Goal: Task Accomplishment & Management: Manage account settings

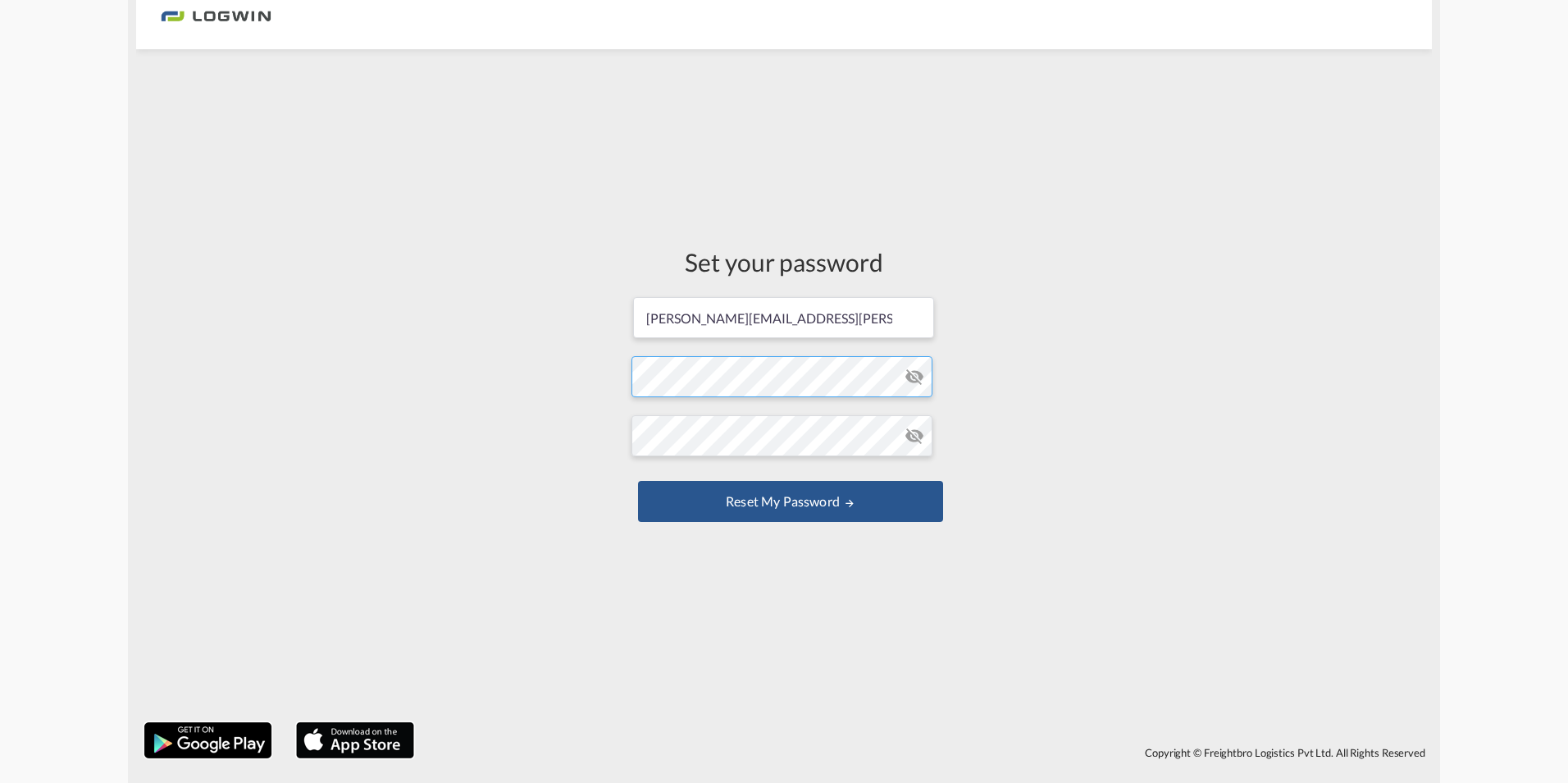
click at [899, 375] on form "[PERSON_NAME][EMAIL_ADDRESS][PERSON_NAME][DOMAIN_NAME] Password must contain th…" at bounding box center [784, 411] width 305 height 231
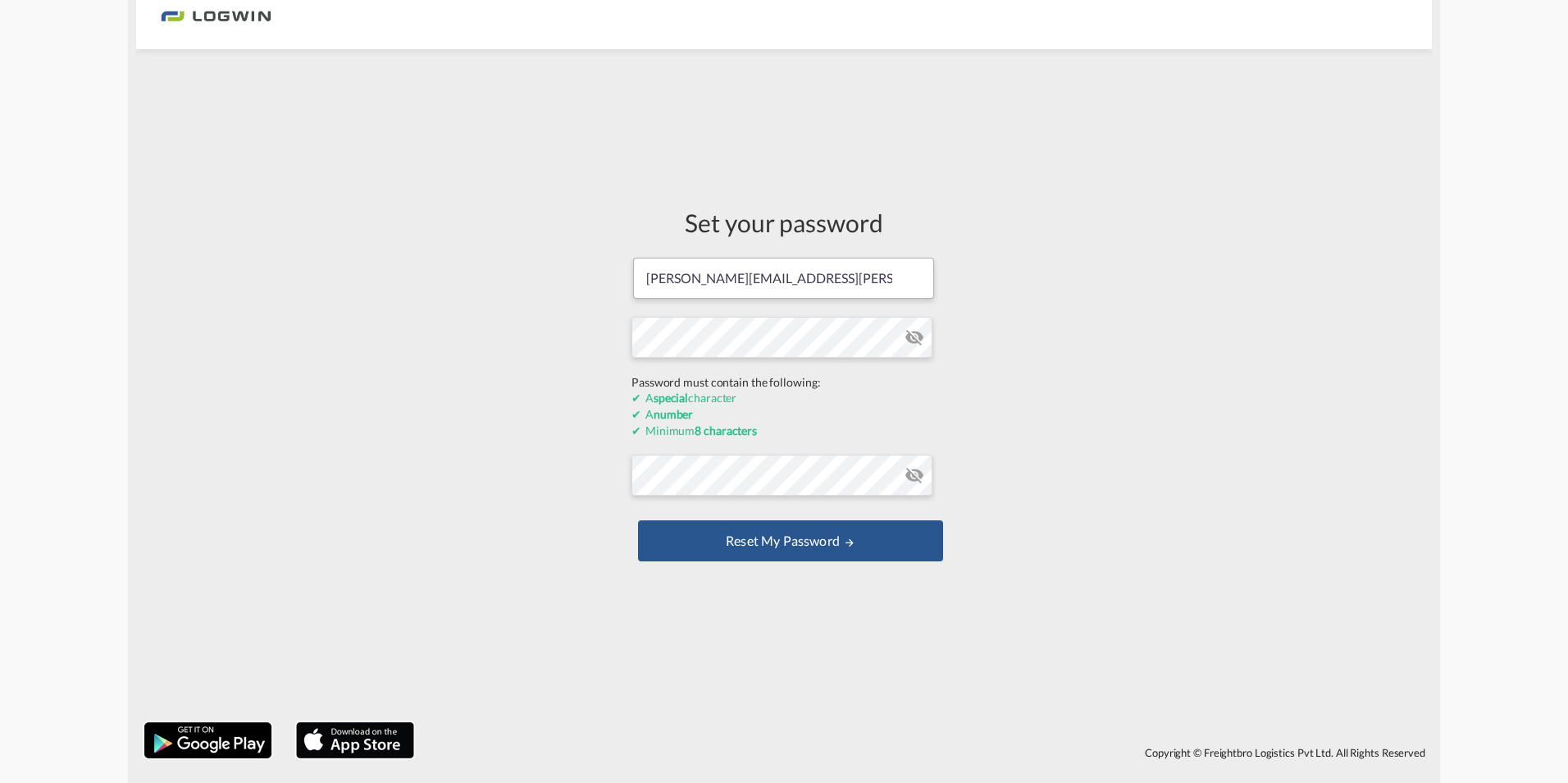
click at [919, 336] on form "[PERSON_NAME][EMAIL_ADDRESS][PERSON_NAME][DOMAIN_NAME] Password must contain th…" at bounding box center [784, 411] width 305 height 310
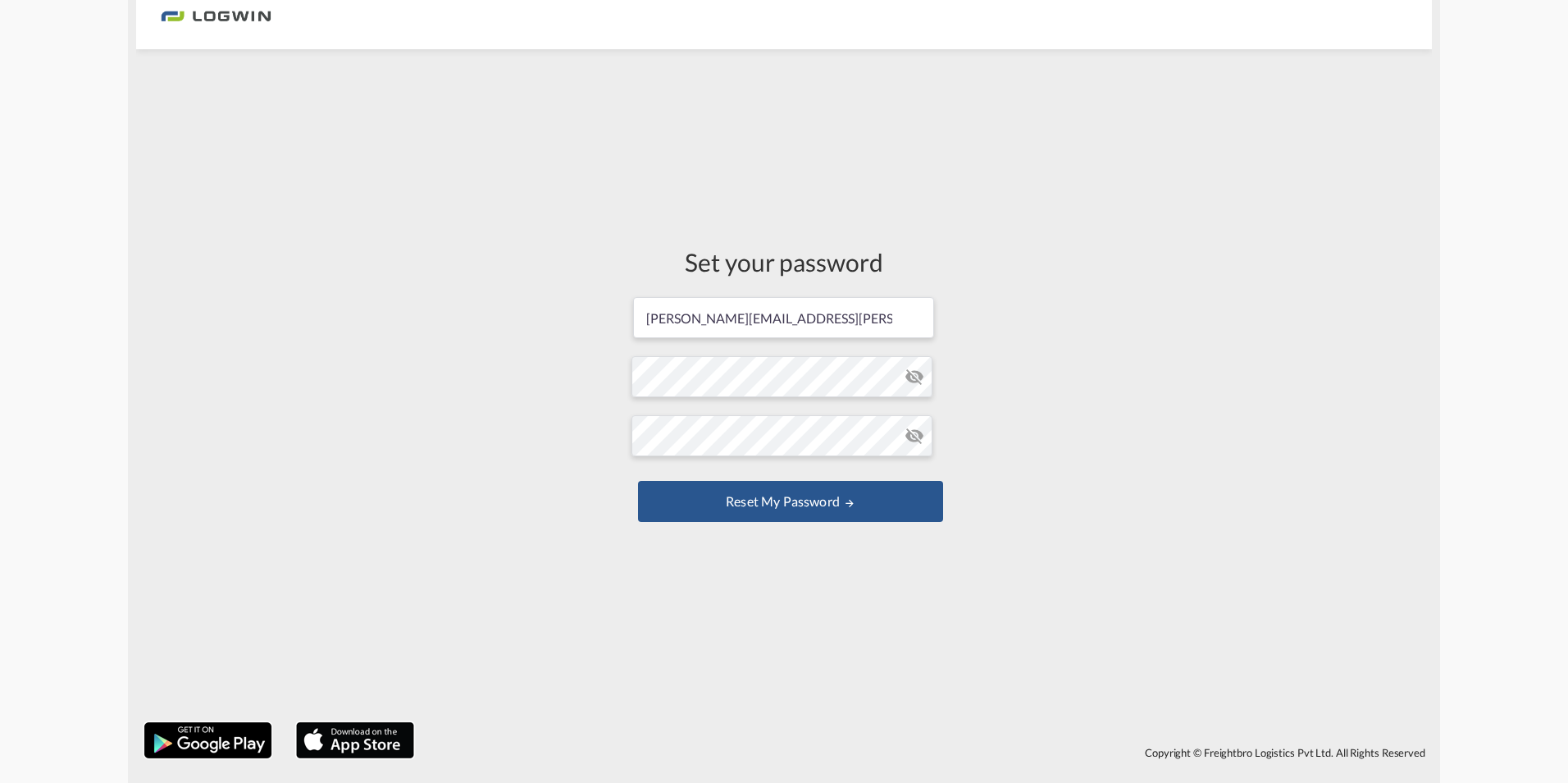
click at [919, 377] on md-icon "icon-eye-off" at bounding box center [914, 376] width 20 height 20
drag, startPoint x: 1243, startPoint y: 380, endPoint x: 1178, endPoint y: 407, distance: 70.4
click at [1243, 380] on div "Set your password [PERSON_NAME][EMAIL_ADDRESS][PERSON_NAME][DOMAIN_NAME] Passwo…" at bounding box center [784, 385] width 1296 height 657
click at [762, 501] on button "Reset my password" at bounding box center [791, 502] width 305 height 41
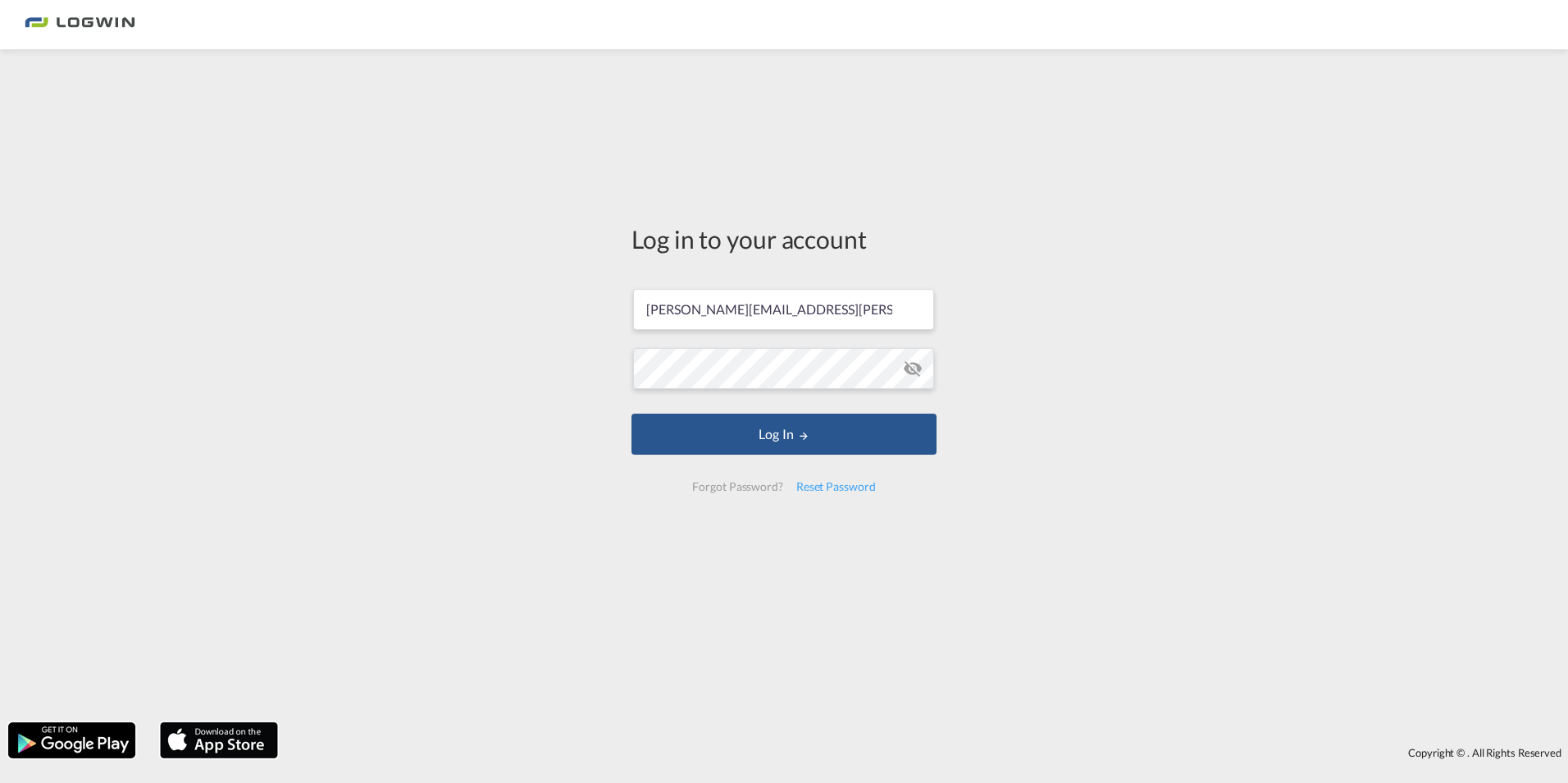
click at [908, 371] on md-icon "icon-eye-off" at bounding box center [913, 368] width 20 height 20
click at [467, 374] on div "Log in to your account [PERSON_NAME][EMAIL_ADDRESS][PERSON_NAME][DOMAIN_NAME] L…" at bounding box center [784, 385] width 1568 height 657
click at [475, 372] on div "Log in to your account [PERSON_NAME][EMAIL_ADDRESS][PERSON_NAME][DOMAIN_NAME] L…" at bounding box center [784, 385] width 1568 height 657
click at [788, 438] on button "Log In" at bounding box center [784, 435] width 305 height 41
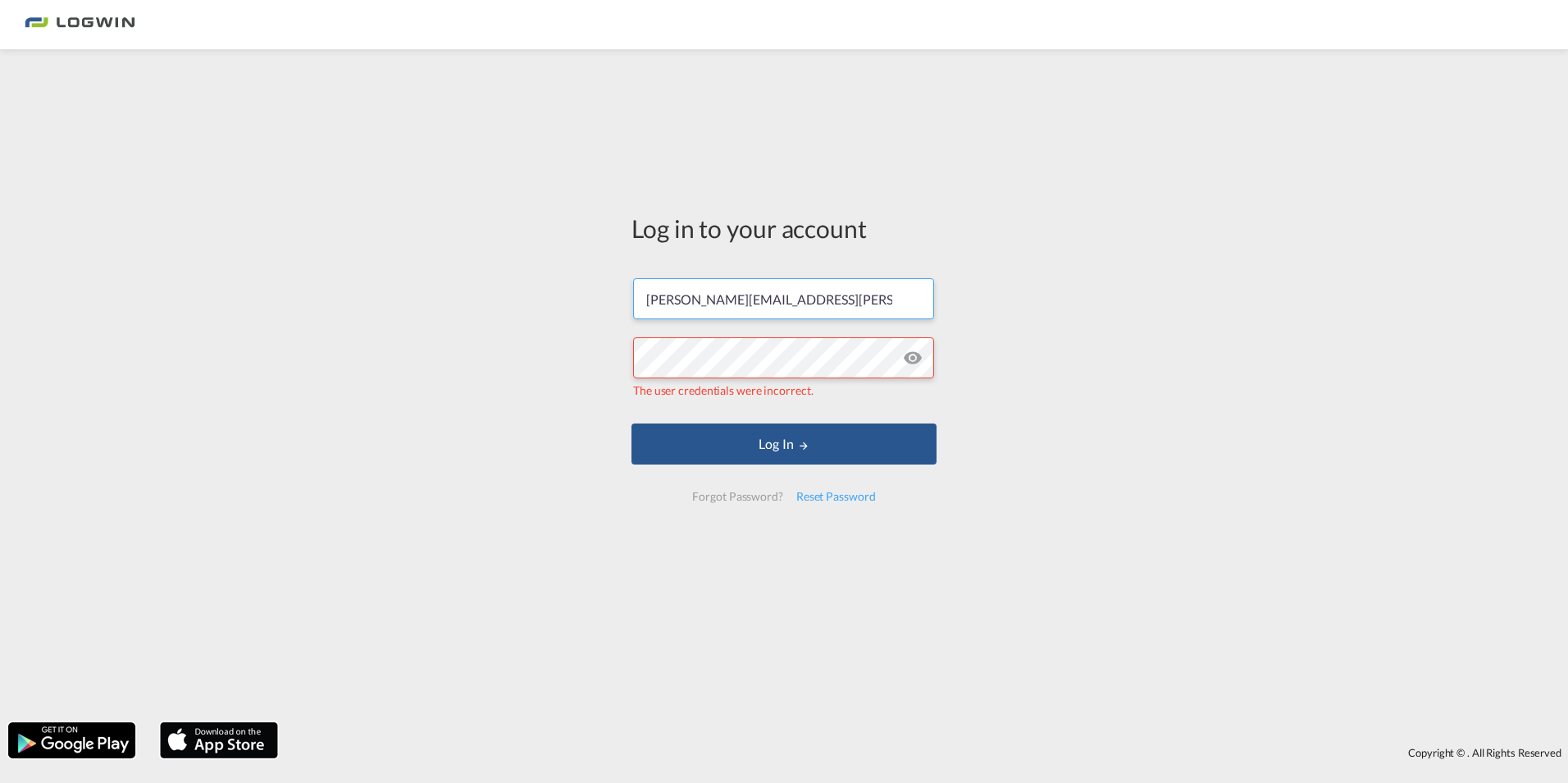
click at [893, 292] on input "[PERSON_NAME][EMAIL_ADDRESS][PERSON_NAME][DOMAIN_NAME]" at bounding box center [784, 298] width 301 height 41
click at [1143, 289] on div "Log in to your account [PERSON_NAME][EMAIL_ADDRESS][PERSON_NAME][DOMAIN_NAME] T…" at bounding box center [784, 385] width 1568 height 657
drag, startPoint x: 884, startPoint y: 304, endPoint x: 353, endPoint y: 297, distance: 531.0
click at [353, 297] on div "Log in to your account [PERSON_NAME][EMAIL_ADDRESS][PERSON_NAME][DOMAIN_NAME] T…" at bounding box center [784, 385] width 1568 height 657
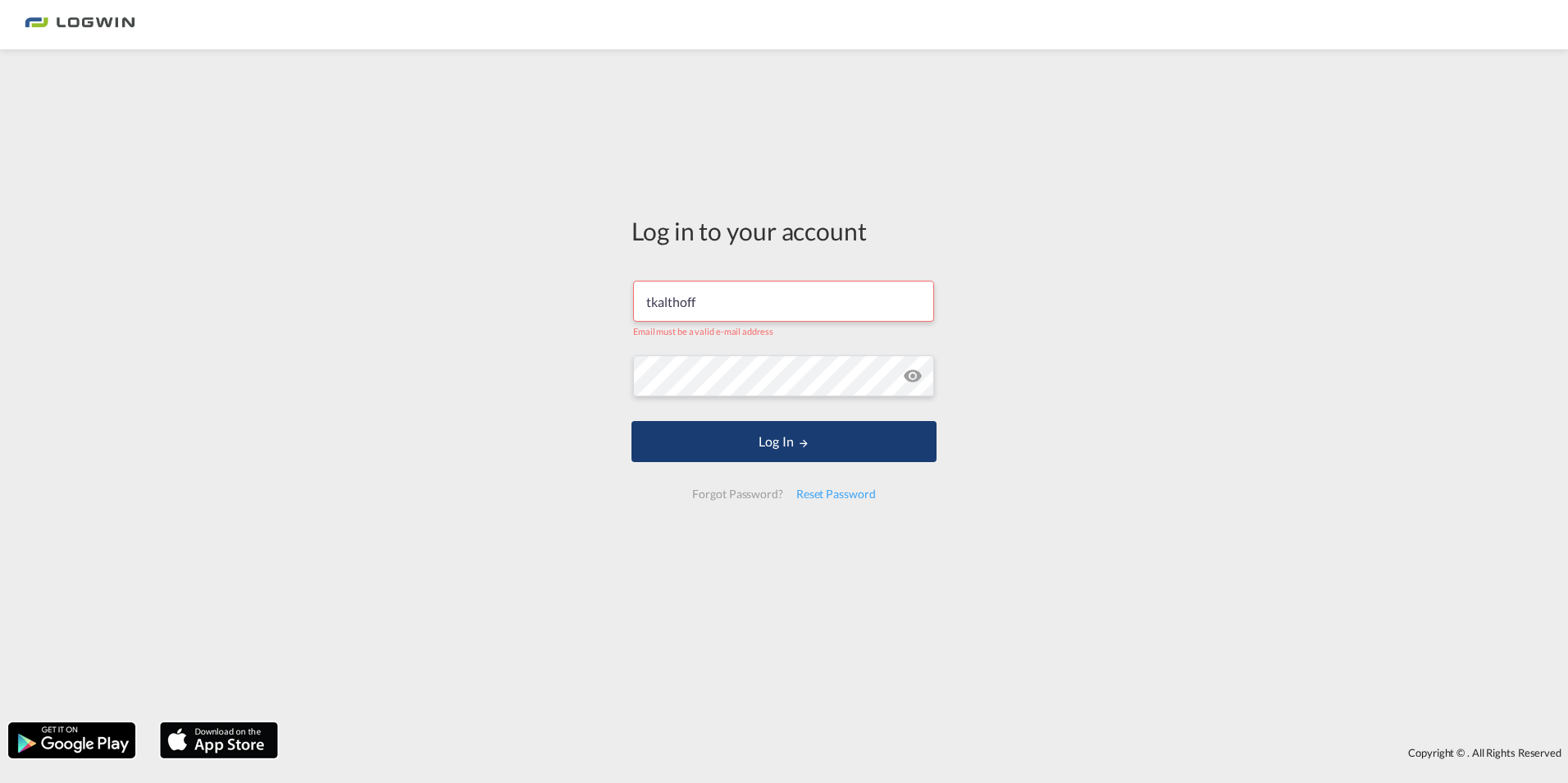
click at [782, 430] on button "Log In" at bounding box center [784, 442] width 305 height 41
click at [823, 440] on button "Log In" at bounding box center [784, 442] width 305 height 41
click at [769, 322] on div "Email must be a valid e-mail address" at bounding box center [784, 329] width 302 height 15
drag, startPoint x: 741, startPoint y: 304, endPoint x: 488, endPoint y: 304, distance: 253.0
click at [488, 304] on div "Log in to your account tkalthoff Email must be a valid e-mail address Log In Fo…" at bounding box center [784, 385] width 1568 height 657
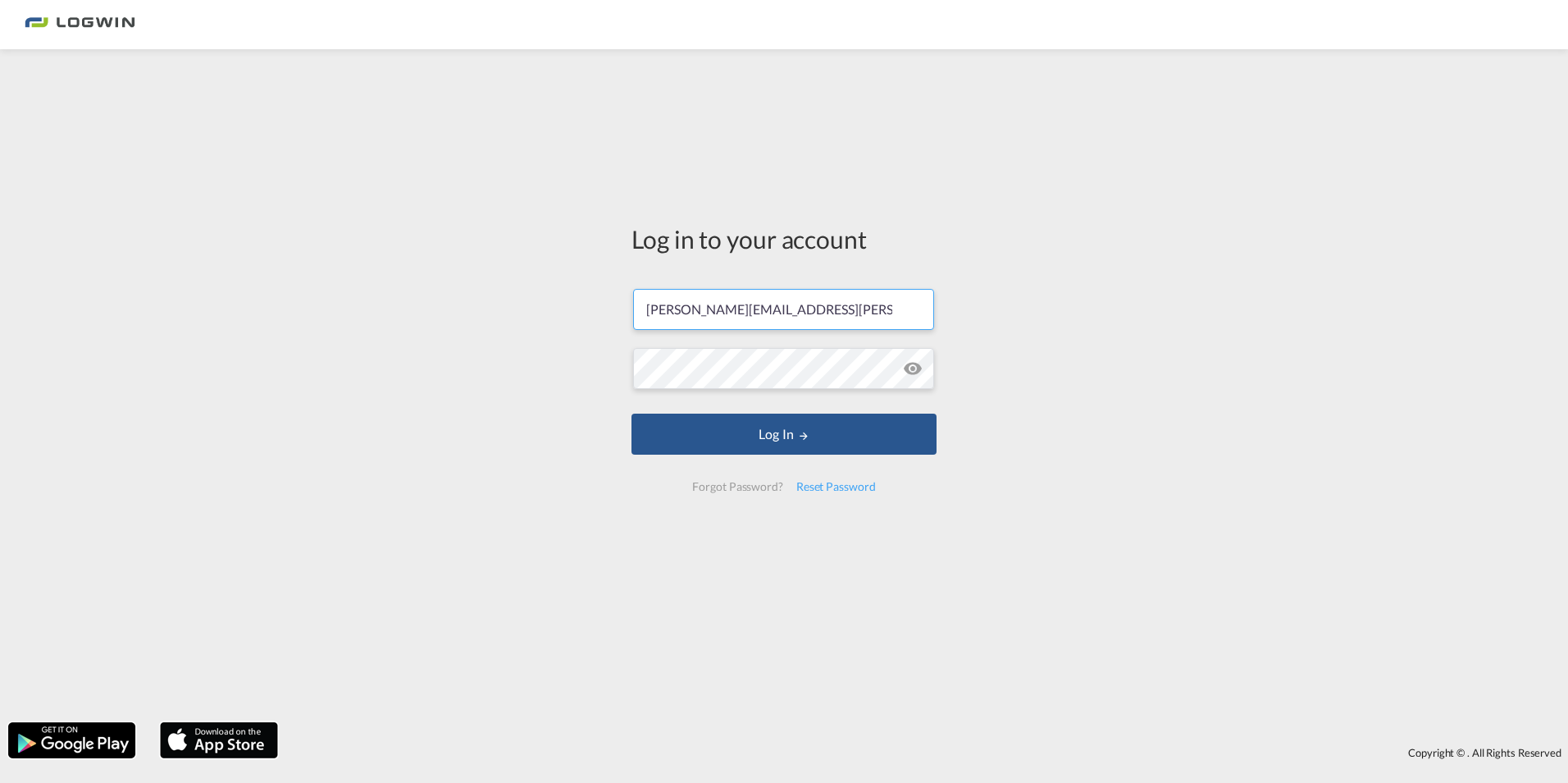
type input "[PERSON_NAME][EMAIL_ADDRESS][PERSON_NAME][DOMAIN_NAME]"
click at [488, 304] on div "Log in to your account [PERSON_NAME][EMAIL_ADDRESS][PERSON_NAME][DOMAIN_NAME] L…" at bounding box center [784, 385] width 1568 height 657
click at [718, 446] on button "Log In" at bounding box center [784, 435] width 305 height 41
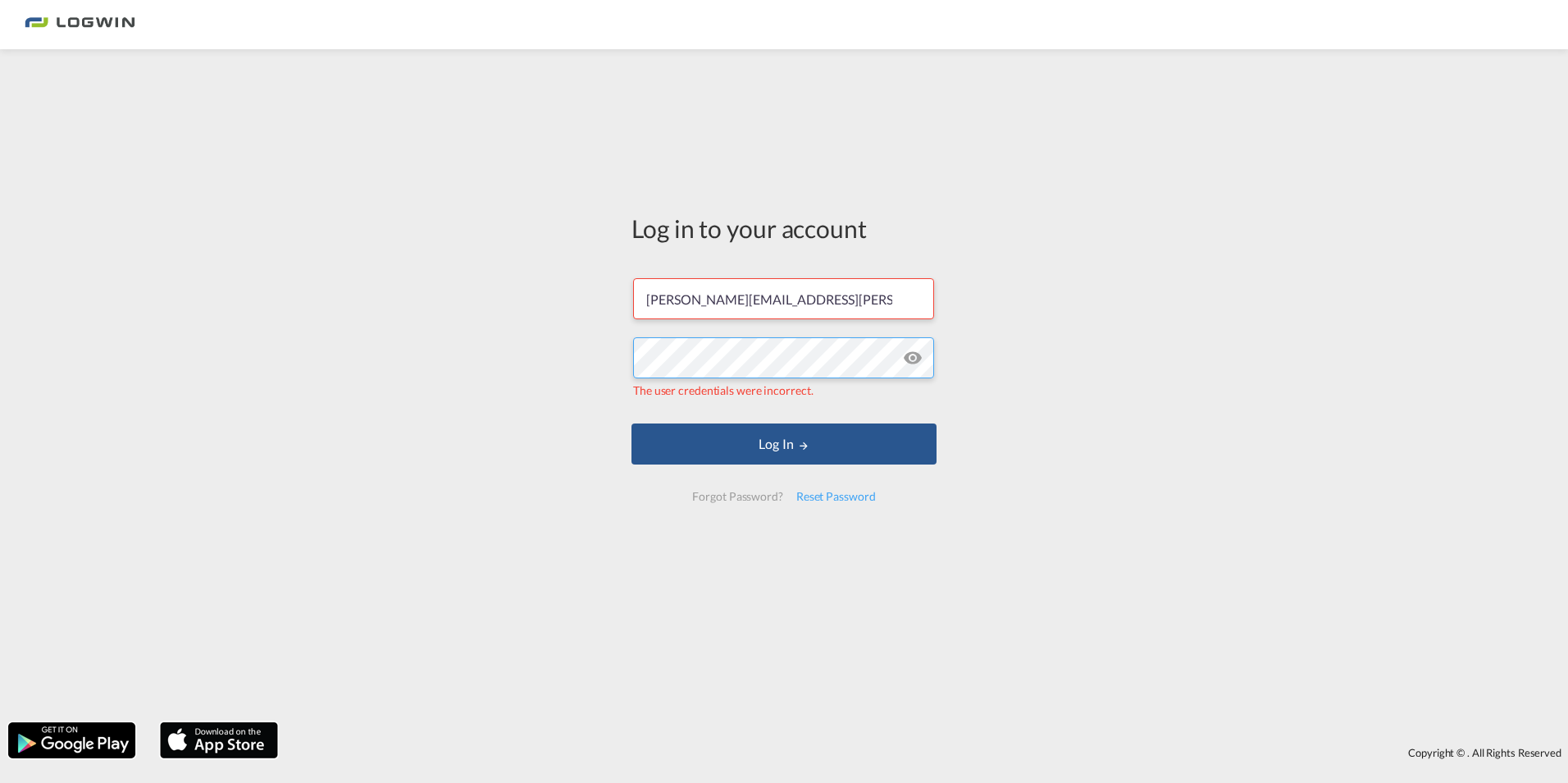
click at [485, 354] on div "Log in to your account [PERSON_NAME][EMAIL_ADDRESS][PERSON_NAME][DOMAIN_NAME] T…" at bounding box center [784, 385] width 1568 height 657
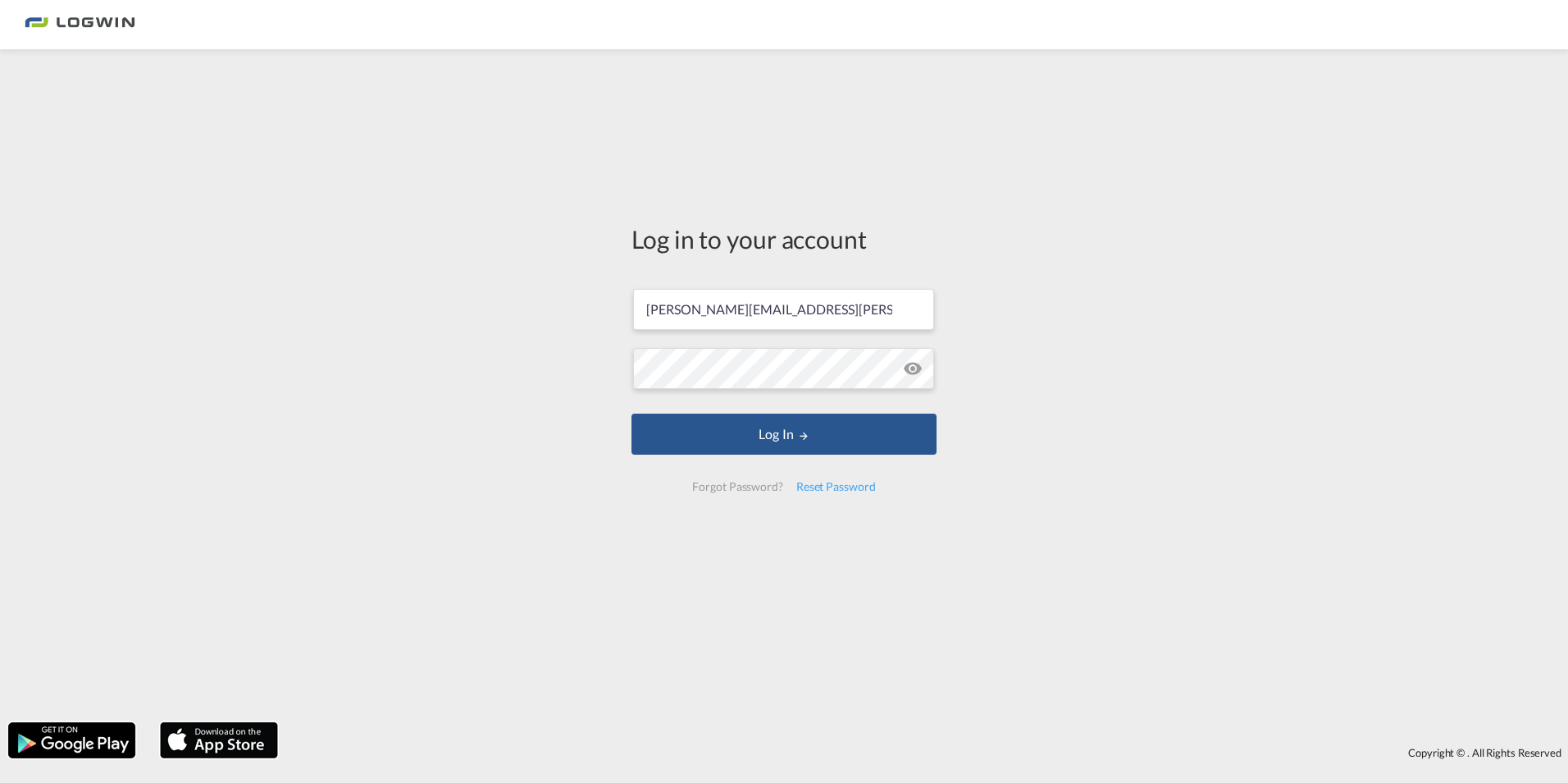
click at [485, 354] on div "Log in to your account [PERSON_NAME][EMAIL_ADDRESS][PERSON_NAME][DOMAIN_NAME] L…" at bounding box center [784, 385] width 1568 height 657
click at [746, 411] on form "[PERSON_NAME][EMAIL_ADDRESS][PERSON_NAME][DOMAIN_NAME] Log In Forgot Password? …" at bounding box center [784, 390] width 305 height 236
click at [755, 435] on button "Log In" at bounding box center [784, 435] width 305 height 41
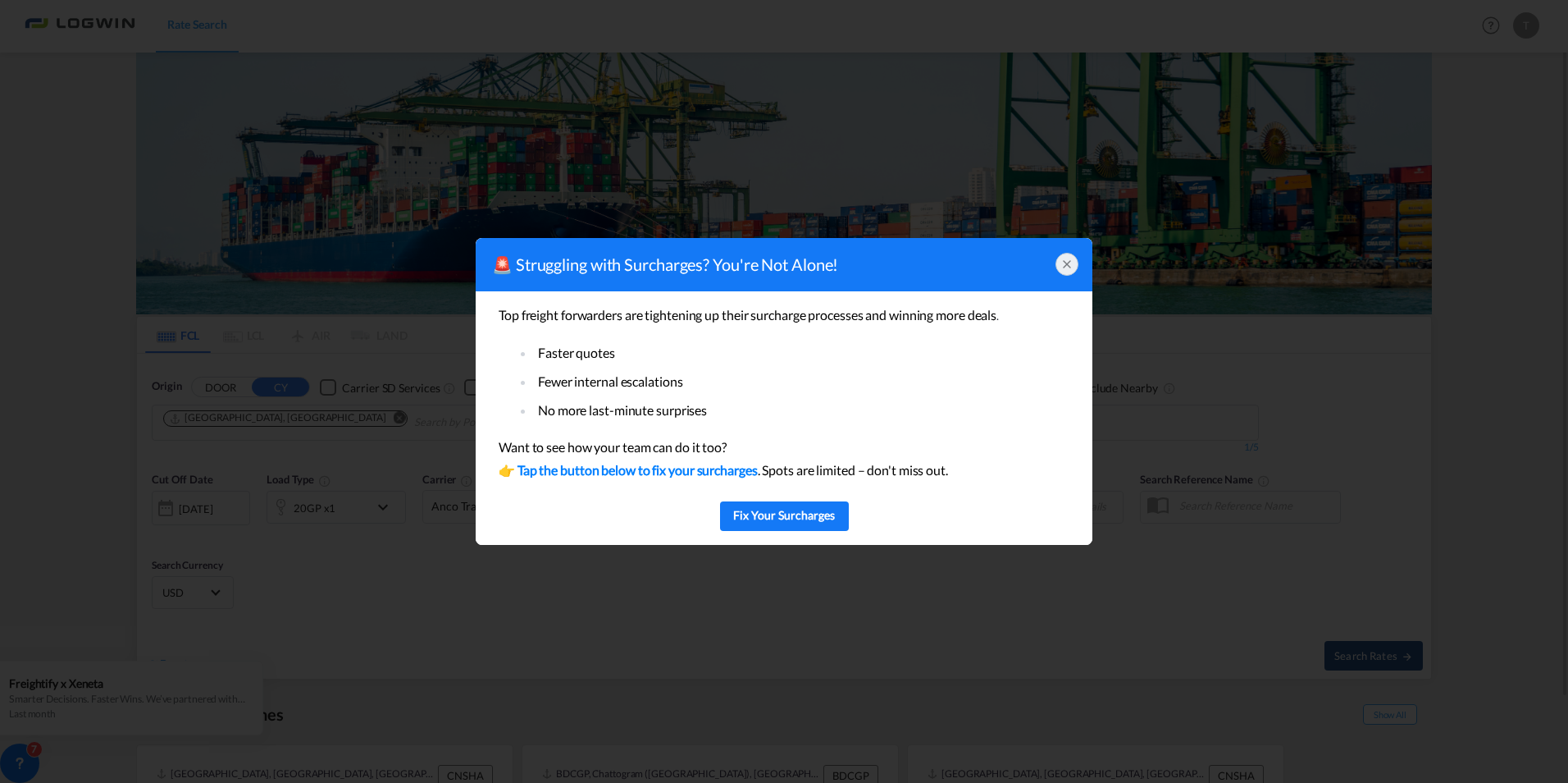
click at [1070, 267] on icon at bounding box center [1067, 264] width 13 height 13
